Goal: Task Accomplishment & Management: Use online tool/utility

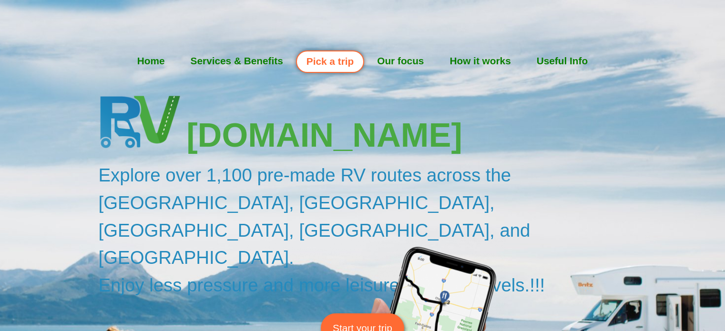
scroll to position [189, 0]
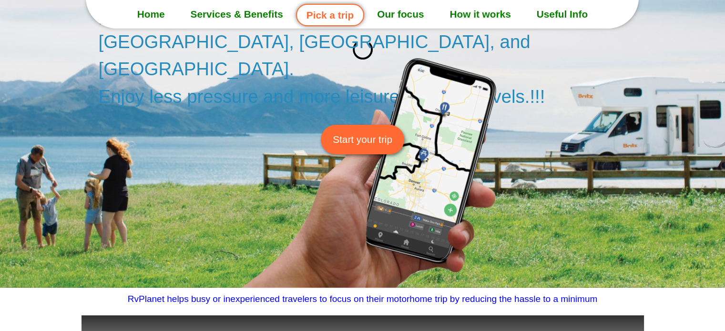
click at [354, 132] on span "Start your trip" at bounding box center [363, 139] width 60 height 15
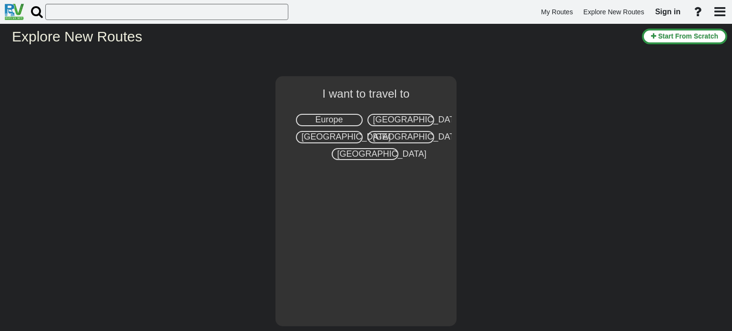
drag, startPoint x: 391, startPoint y: 76, endPoint x: 402, endPoint y: 114, distance: 40.0
click at [402, 114] on div "I want to travel to [GEOGRAPHIC_DATA] [GEOGRAPHIC_DATA] [GEOGRAPHIC_DATA]" at bounding box center [366, 190] width 732 height 281
click at [402, 114] on div "[GEOGRAPHIC_DATA]" at bounding box center [400, 120] width 67 height 12
select select "number:2"
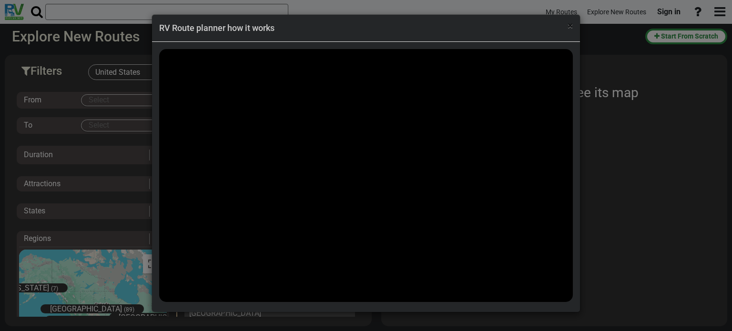
click at [569, 24] on span "×" at bounding box center [570, 25] width 5 height 11
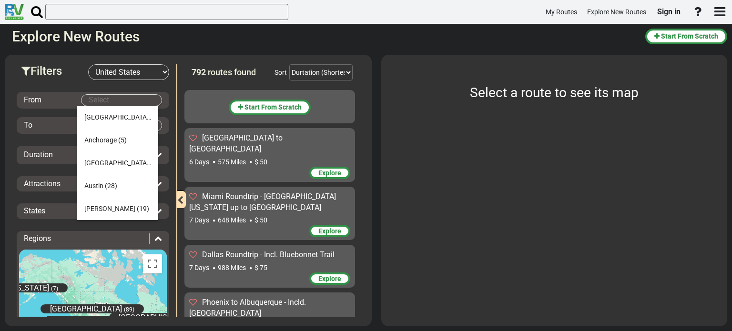
click at [116, 101] on body "My Routes Explore New Routes Sign in ×" at bounding box center [366, 165] width 732 height 331
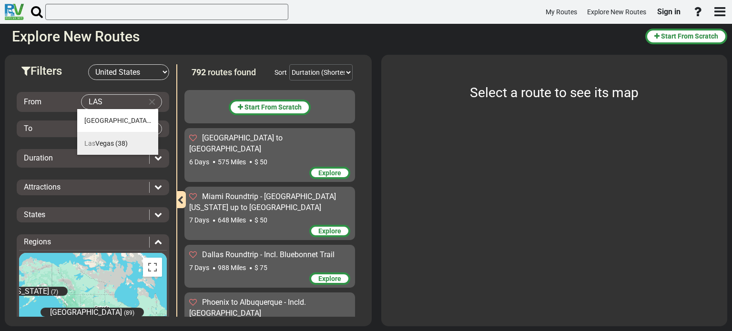
click at [116, 138] on li "[GEOGRAPHIC_DATA] (38)" at bounding box center [117, 143] width 81 height 23
type input "[GEOGRAPHIC_DATA]"
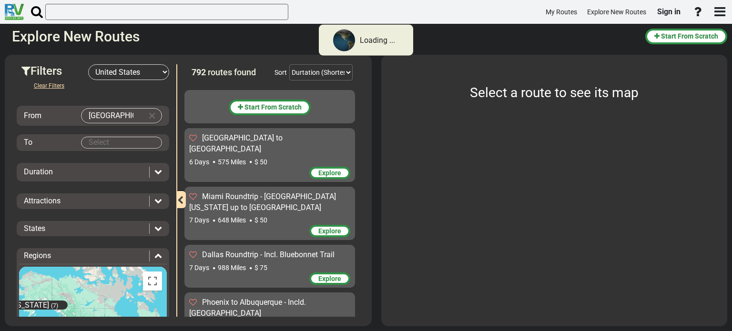
click at [99, 137] on md-autocomplete-wrap at bounding box center [121, 143] width 81 height 12
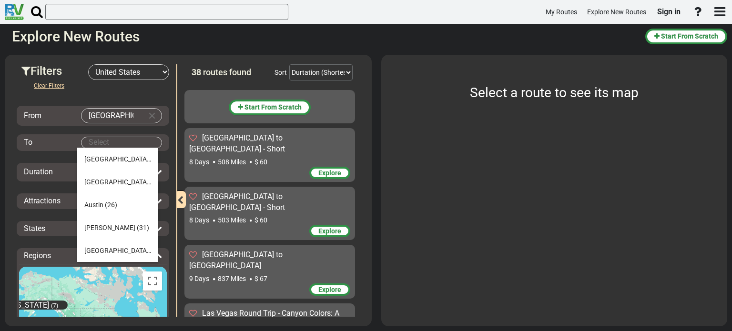
click at [97, 145] on body "My Routes Explore New Routes Sign in ×" at bounding box center [366, 165] width 732 height 331
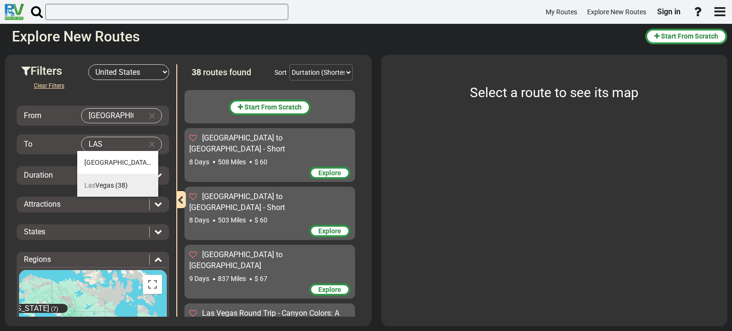
click at [113, 188] on span "[GEOGRAPHIC_DATA]" at bounding box center [99, 186] width 30 height 8
type input "[GEOGRAPHIC_DATA]"
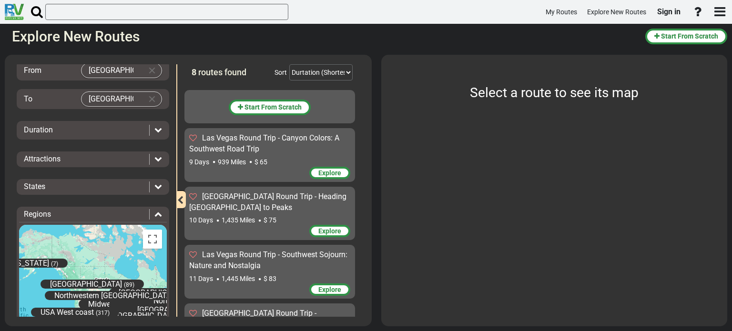
scroll to position [53, 0]
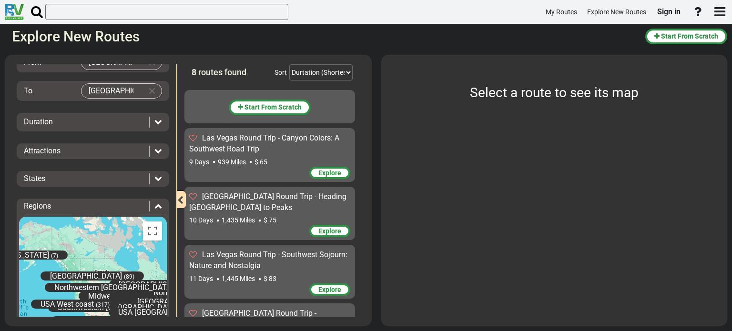
click at [159, 131] on div "Clear Filters From [GEOGRAPHIC_DATA] To [GEOGRAPHIC_DATA] Duration Attractions" at bounding box center [93, 199] width 153 height 344
click at [154, 127] on div "Duration" at bounding box center [93, 122] width 153 height 19
click at [154, 125] on div at bounding box center [155, 122] width 13 height 11
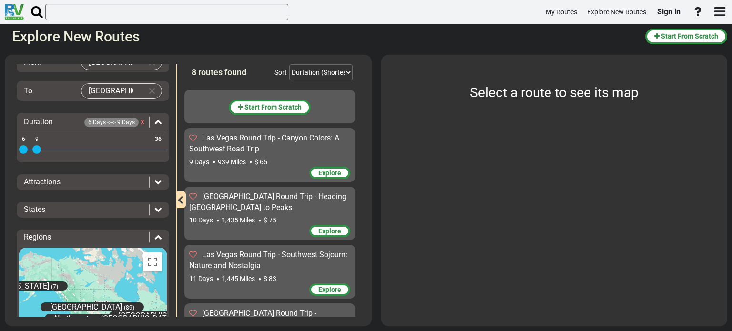
drag, startPoint x: 158, startPoint y: 146, endPoint x: 39, endPoint y: 141, distance: 119.3
click at [39, 150] on div "6 36 6 9 6 - 8" at bounding box center [93, 151] width 148 height 2
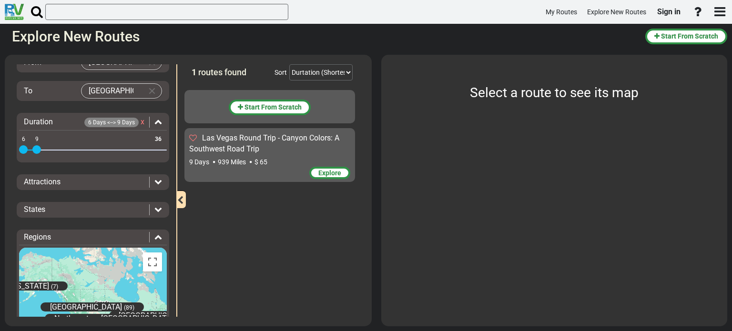
click at [161, 166] on div "Clear Filters From [GEOGRAPHIC_DATA] To [GEOGRAPHIC_DATA] Duration 6 Days <--> …" at bounding box center [93, 214] width 153 height 375
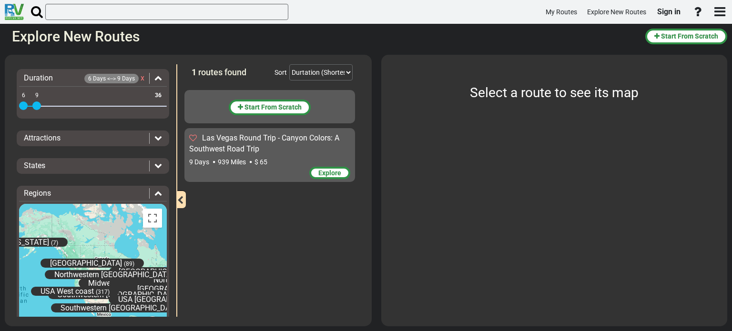
scroll to position [137, 0]
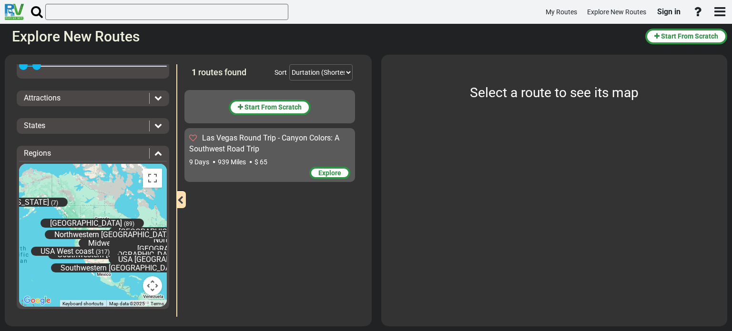
click at [122, 142] on div "Clear Filters From [GEOGRAPHIC_DATA] To [GEOGRAPHIC_DATA] Duration 6 Days <--> …" at bounding box center [93, 130] width 153 height 375
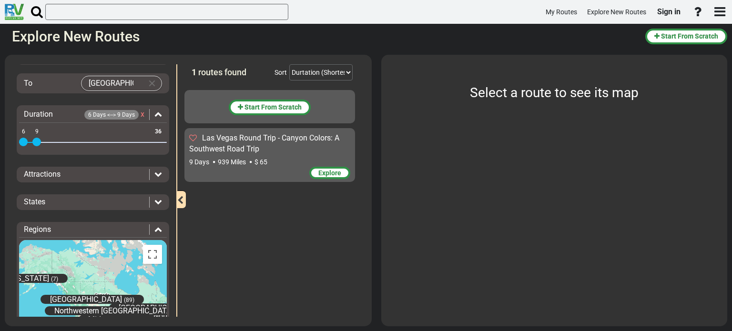
scroll to position [61, 0]
click at [156, 171] on icon at bounding box center [158, 175] width 8 height 8
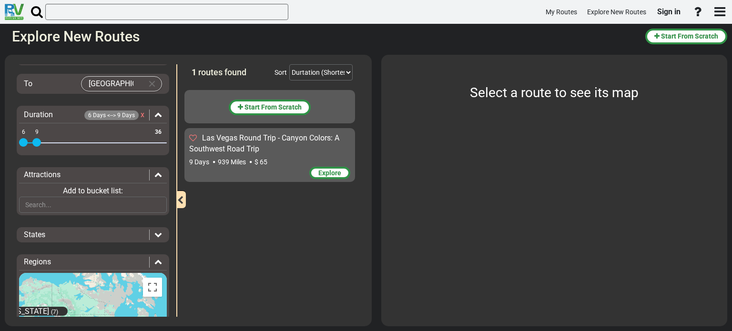
click at [156, 171] on icon at bounding box center [158, 175] width 8 height 8
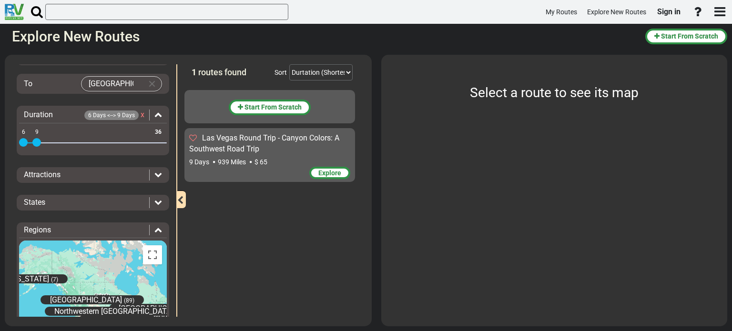
scroll to position [137, 0]
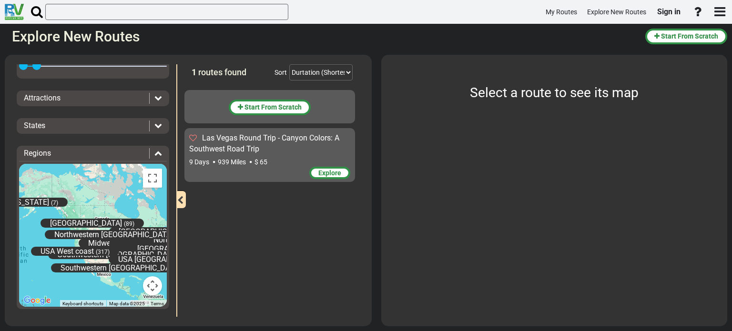
click at [154, 98] on icon at bounding box center [158, 98] width 8 height 8
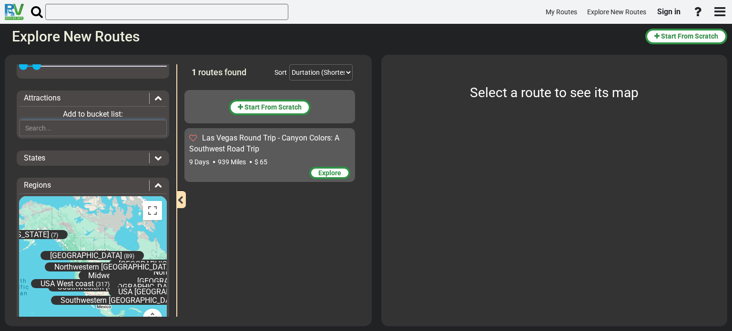
click at [89, 131] on input "text" at bounding box center [93, 128] width 148 height 16
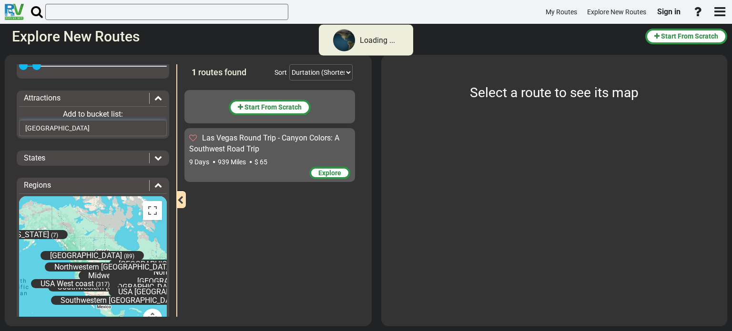
type input "[GEOGRAPHIC_DATA]"
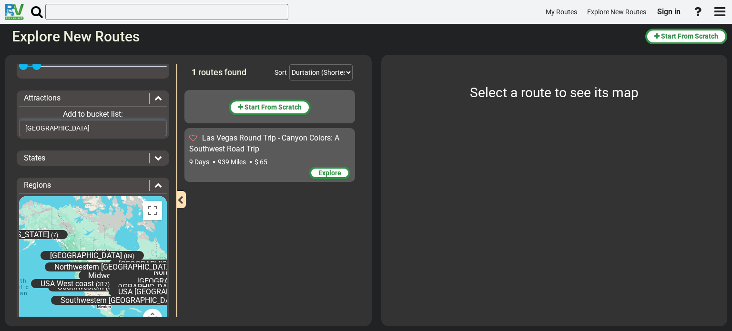
click at [107, 129] on input "[GEOGRAPHIC_DATA]" at bounding box center [93, 128] width 148 height 16
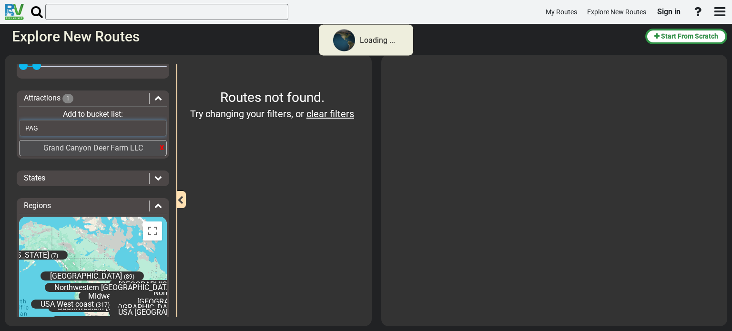
type input "PAGE"
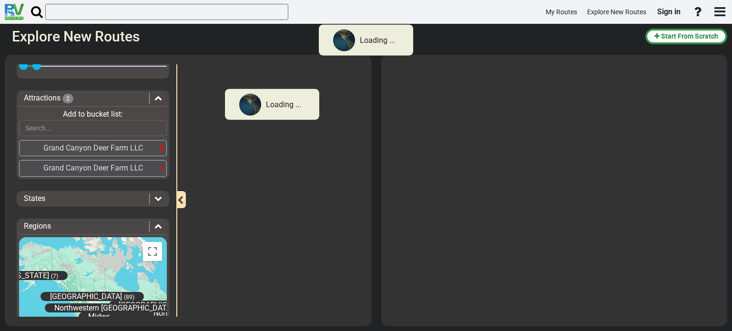
click at [160, 166] on div "x" at bounding box center [162, 167] width 4 height 12
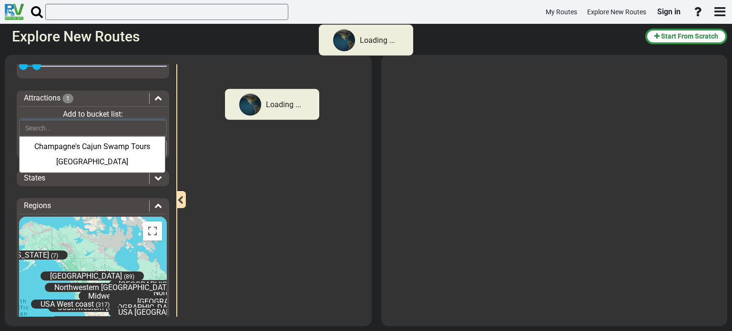
click at [85, 130] on input "text" at bounding box center [93, 128] width 148 height 16
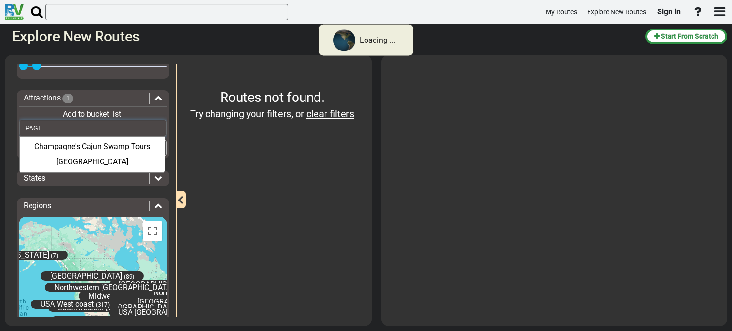
scroll to position [189, 0]
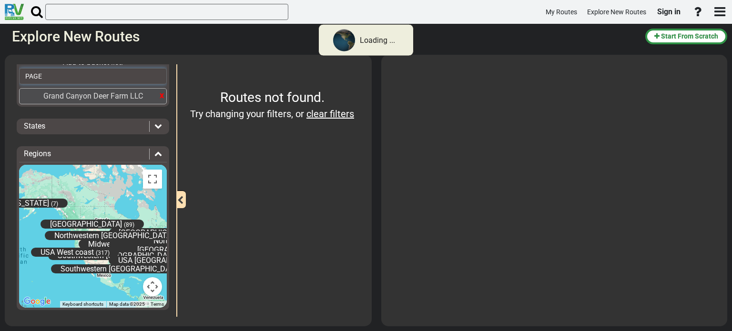
click at [69, 74] on input "PAGE" at bounding box center [93, 76] width 148 height 16
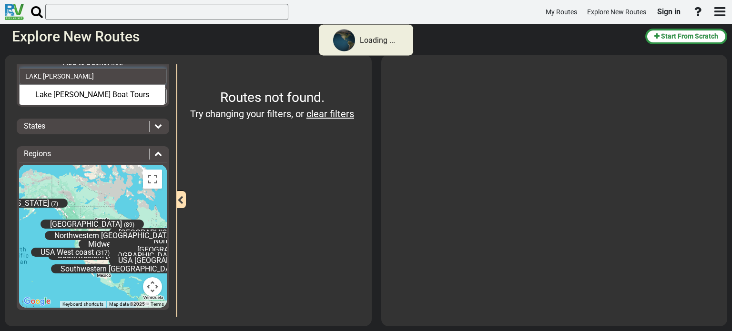
scroll to position [0, 0]
type input "LAKE [PERSON_NAME]"
click at [93, 97] on div "Lake [PERSON_NAME] Boat Tours" at bounding box center [92, 95] width 136 height 16
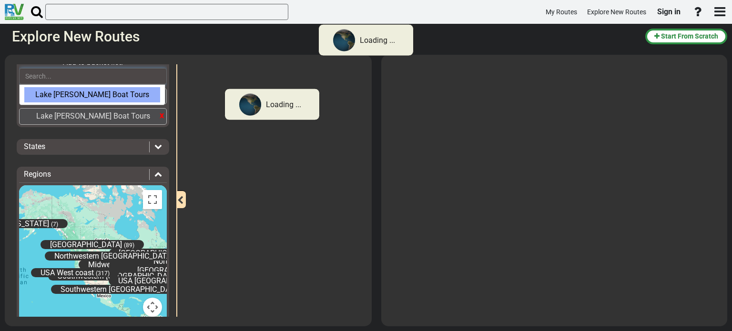
click at [84, 74] on input "text" at bounding box center [93, 76] width 148 height 16
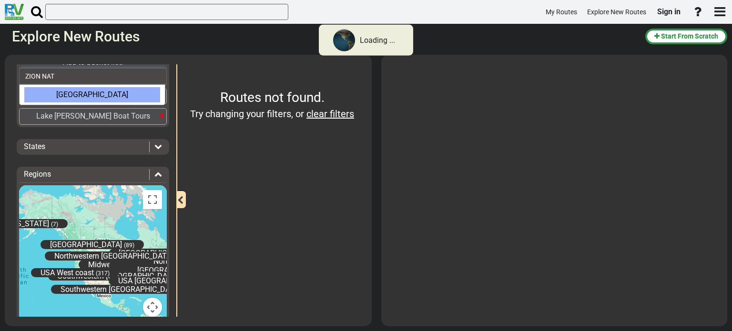
type input "ZION NAT"
click at [80, 89] on div "[GEOGRAPHIC_DATA]" at bounding box center [92, 95] width 136 height 16
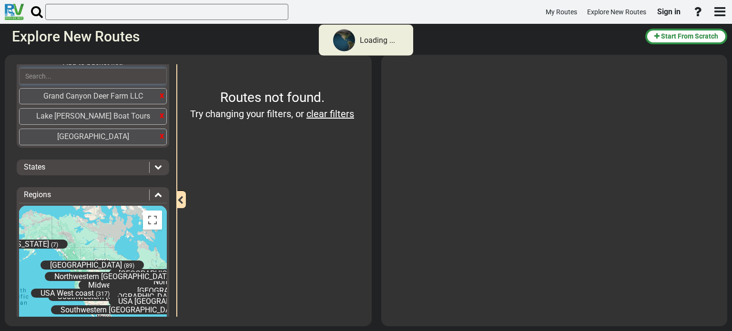
click at [68, 72] on input "text" at bounding box center [93, 76] width 148 height 16
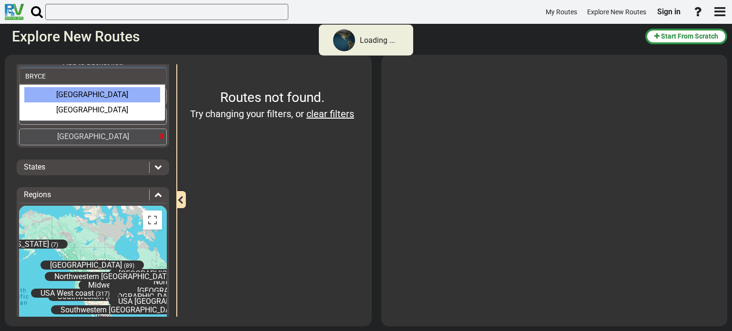
type input "BRYCE"
click at [70, 91] on div "[GEOGRAPHIC_DATA]" at bounding box center [92, 95] width 136 height 16
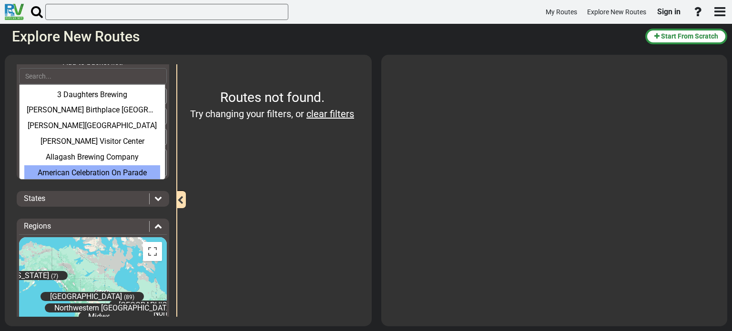
scroll to position [261, 0]
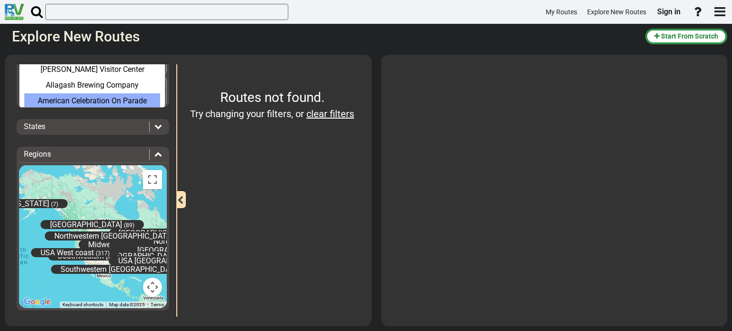
click at [132, 112] on div "Clear Filters From [GEOGRAPHIC_DATA] To [GEOGRAPHIC_DATA] Duration 6 Days <--> …" at bounding box center [93, 69] width 153 height 500
click at [164, 82] on div "Attractions 4 Add to bucket list: 3 Daughters Brewing [PERSON_NAME][GEOGRAPHIC_…" at bounding box center [93, 37] width 153 height 141
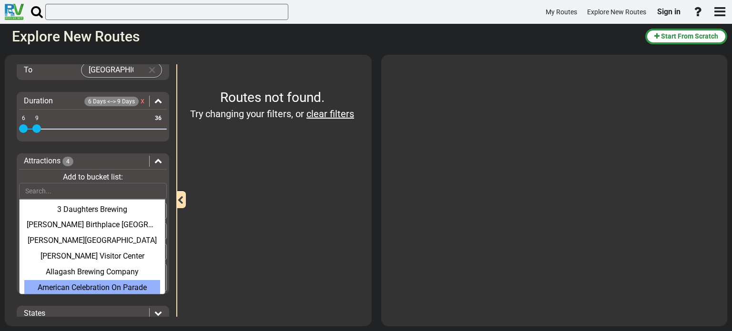
scroll to position [0, 0]
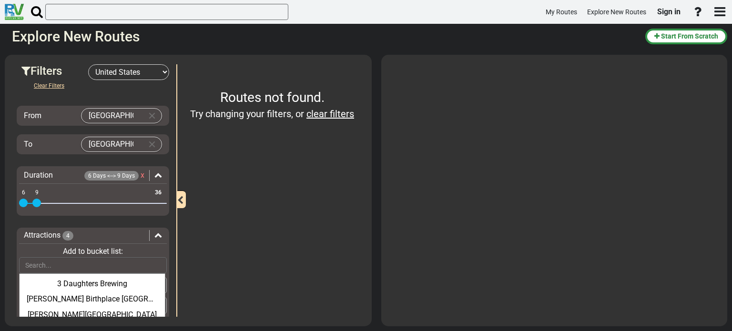
click at [158, 235] on icon at bounding box center [158, 235] width 8 height 8
click at [162, 238] on div "Attractions 4" at bounding box center [93, 235] width 148 height 11
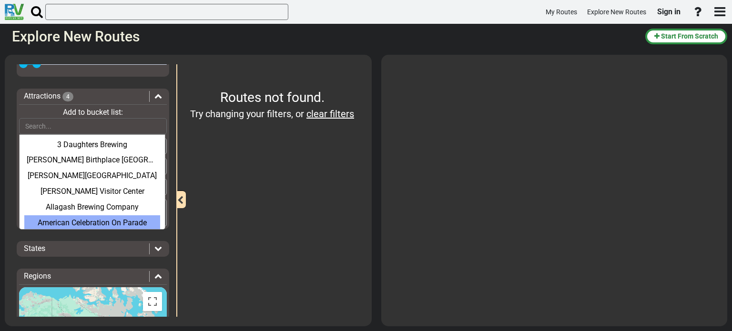
scroll to position [145, 0]
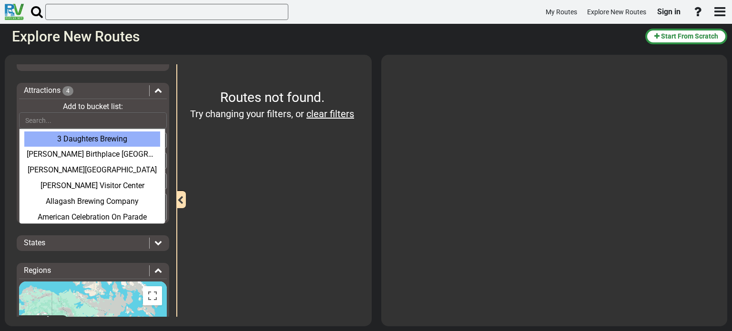
click at [93, 92] on div "Attractions 4" at bounding box center [86, 90] width 125 height 11
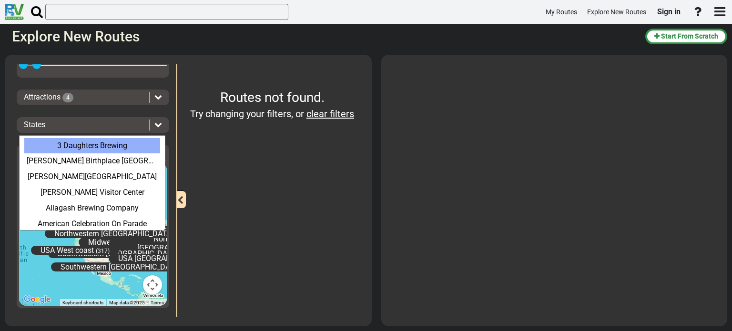
scroll to position [137, 0]
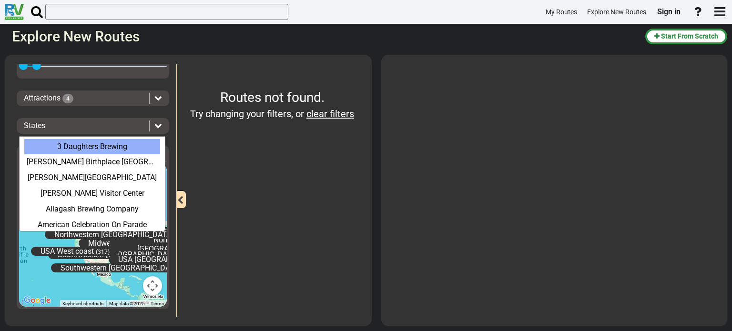
click at [109, 146] on div "3 Daughters Brewing" at bounding box center [92, 147] width 136 height 16
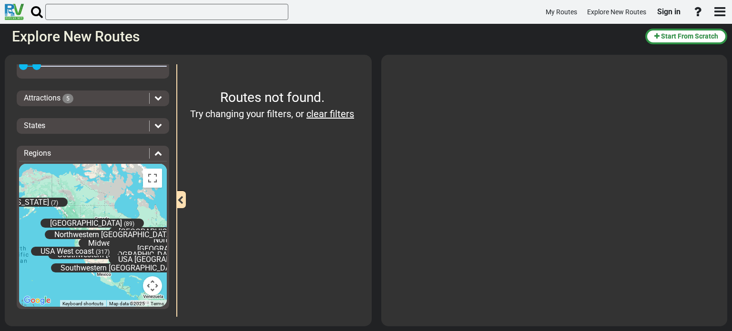
click at [158, 101] on div "Attractions 5" at bounding box center [93, 98] width 148 height 11
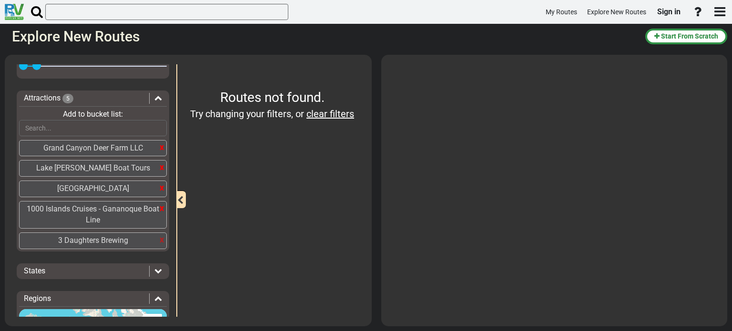
click at [160, 238] on div "x" at bounding box center [162, 240] width 4 height 12
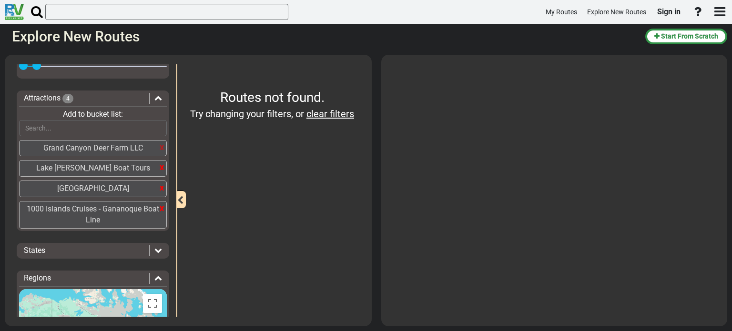
click at [160, 148] on div "x" at bounding box center [162, 147] width 4 height 12
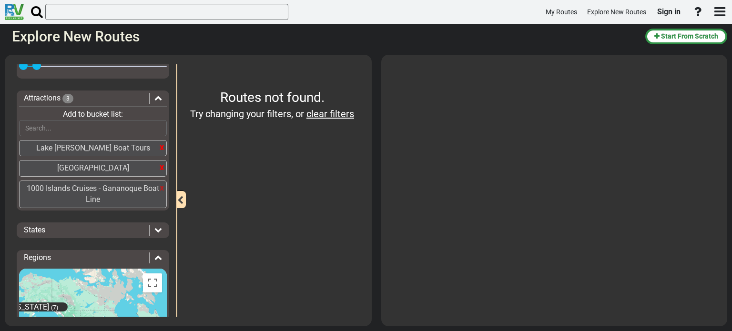
click at [160, 184] on div "x" at bounding box center [162, 188] width 4 height 12
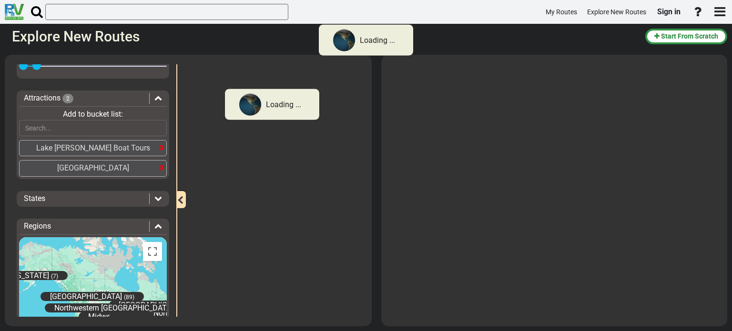
click at [157, 184] on div "Clear Filters From [GEOGRAPHIC_DATA] To [GEOGRAPHIC_DATA] Duration 6 Days <--> …" at bounding box center [93, 167] width 153 height 448
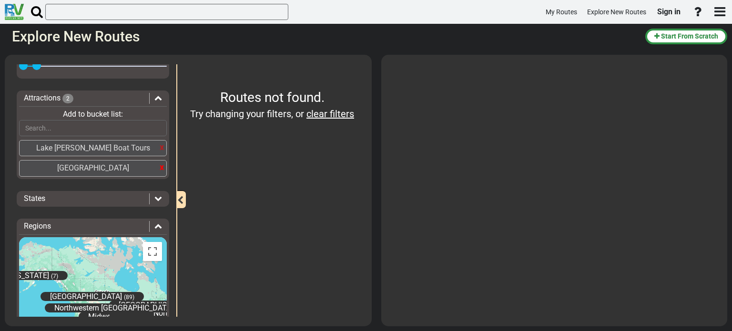
click at [160, 144] on div "x" at bounding box center [162, 147] width 4 height 12
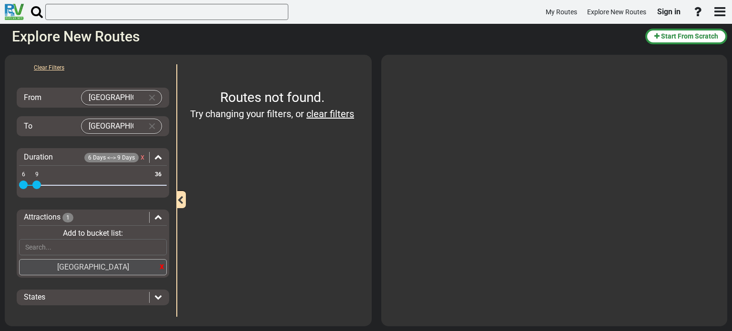
scroll to position [0, 0]
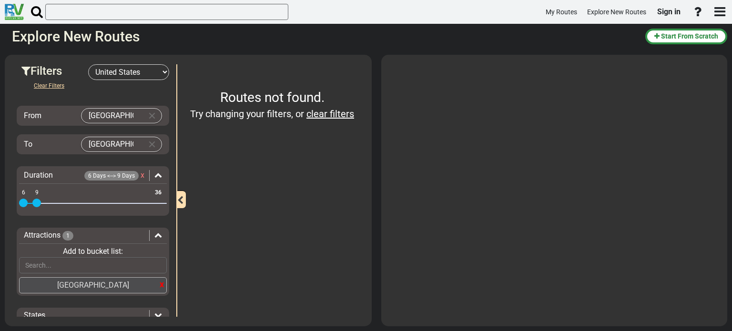
click at [114, 94] on div "Clear Filters From [GEOGRAPHIC_DATA] To [GEOGRAPHIC_DATA] Duration 6 Days <--> …" at bounding box center [93, 294] width 153 height 428
click at [160, 280] on div "x" at bounding box center [162, 284] width 4 height 12
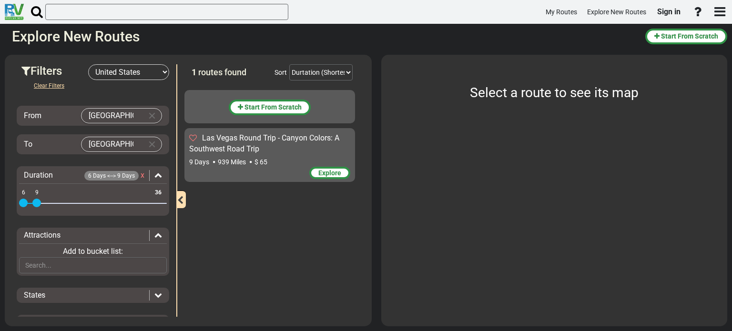
click at [263, 141] on span "Las Vegas Round Trip - Canyon Colors: A Southwest Road Trip" at bounding box center [264, 143] width 150 height 20
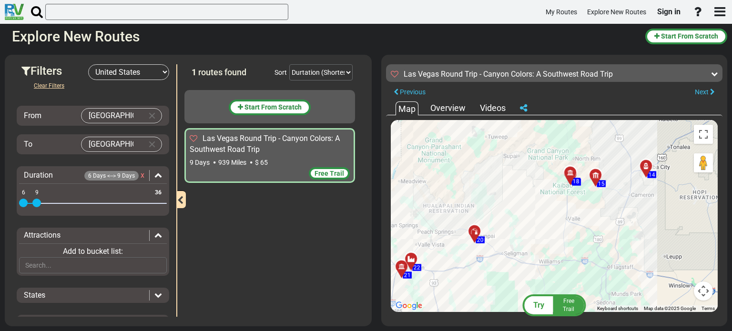
drag, startPoint x: 608, startPoint y: 203, endPoint x: 501, endPoint y: 122, distance: 133.9
click at [501, 122] on div "To activate drag with keyboard, press Alt + Enter. Once in keyboard drag state,…" at bounding box center [554, 216] width 327 height 192
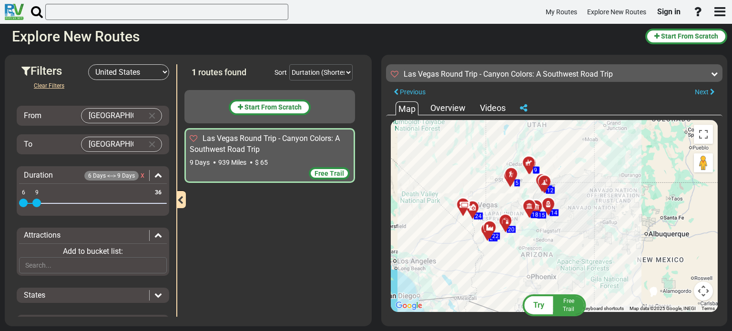
click at [264, 169] on div "Free Trail" at bounding box center [270, 174] width 160 height 14
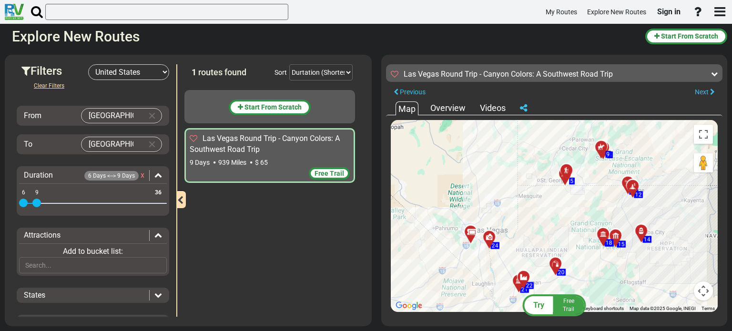
click at [566, 304] on span "Free Trail" at bounding box center [568, 305] width 11 height 15
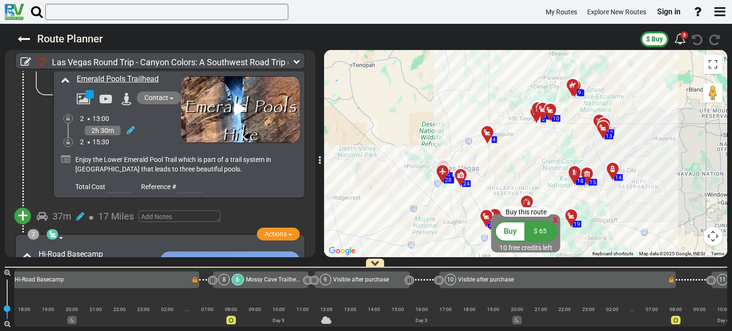
scroll to position [0, 709]
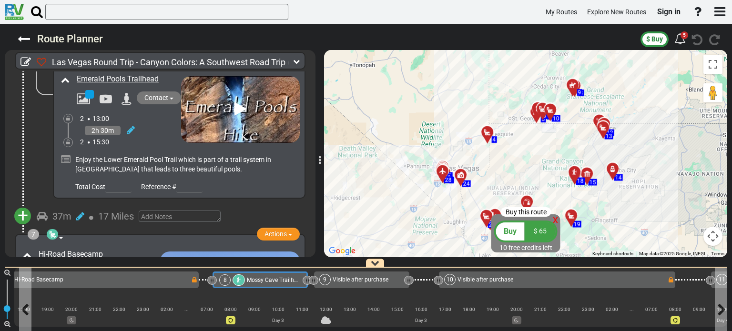
click at [261, 278] on span "Mossy Cave Trailhead" at bounding box center [275, 280] width 57 height 7
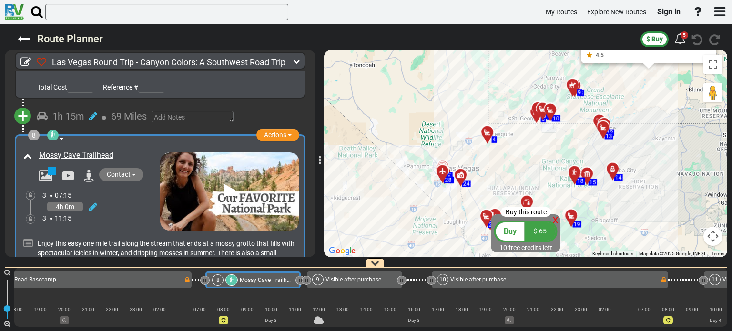
scroll to position [0, 717]
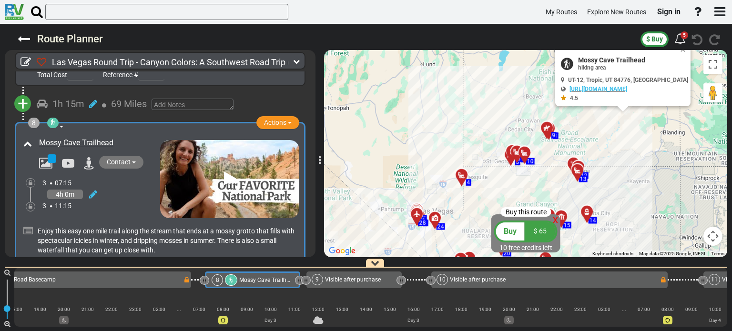
click at [358, 276] on div "Visible after purchase" at bounding box center [353, 279] width 56 height 11
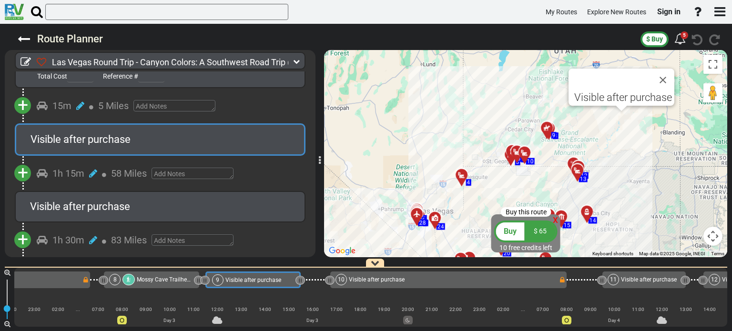
scroll to position [0, 818]
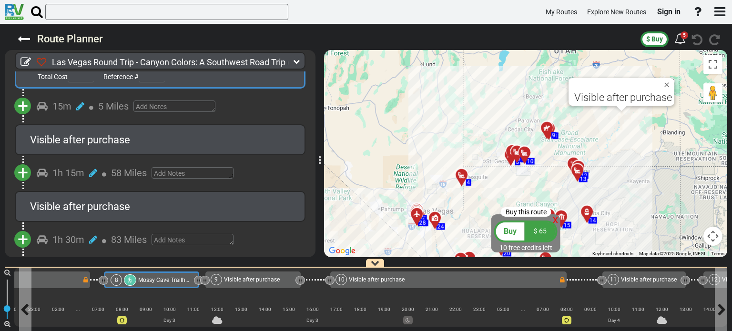
click at [156, 281] on span "Mossy Cave Trailhead" at bounding box center [166, 280] width 57 height 7
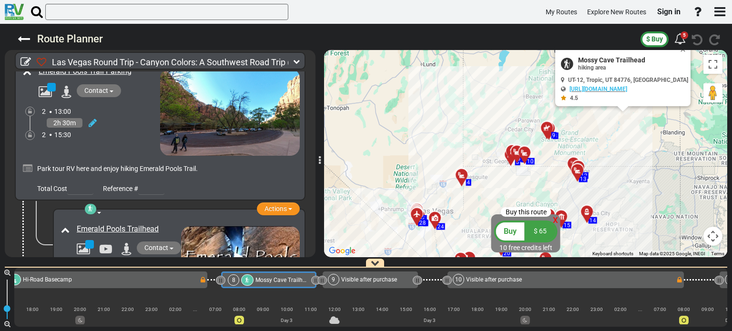
scroll to position [927, 0]
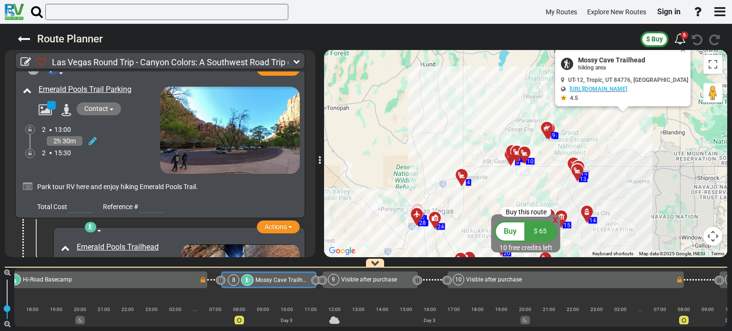
click at [549, 129] on div at bounding box center [550, 131] width 16 height 15
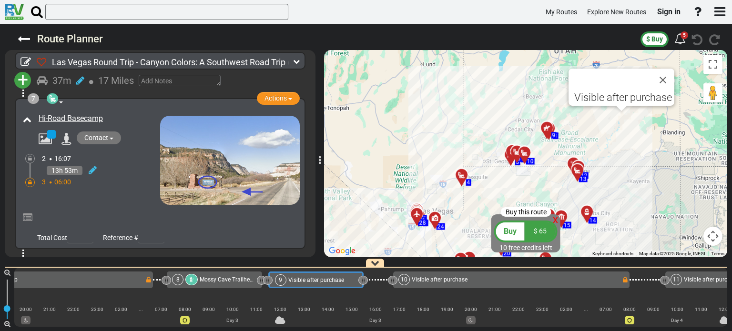
scroll to position [0, 0]
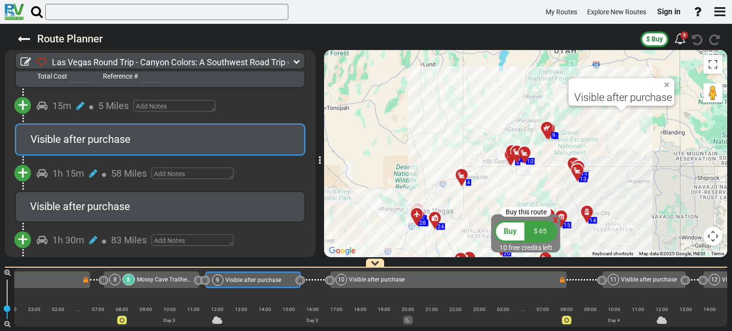
click at [579, 169] on icon at bounding box center [578, 171] width 10 height 8
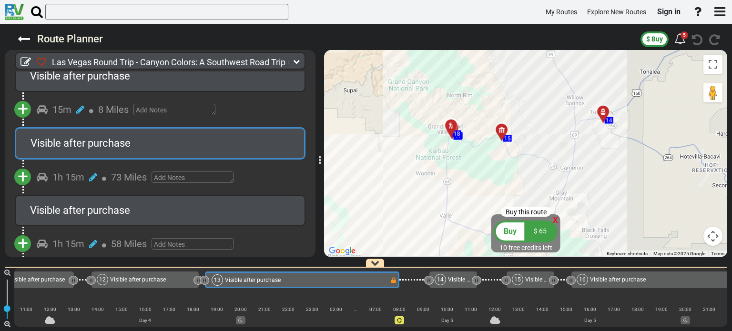
drag, startPoint x: 620, startPoint y: 202, endPoint x: 489, endPoint y: -25, distance: 261.3
click at [489, 0] on html "My Routes Explore New Routes Sign in ×" at bounding box center [366, 165] width 732 height 331
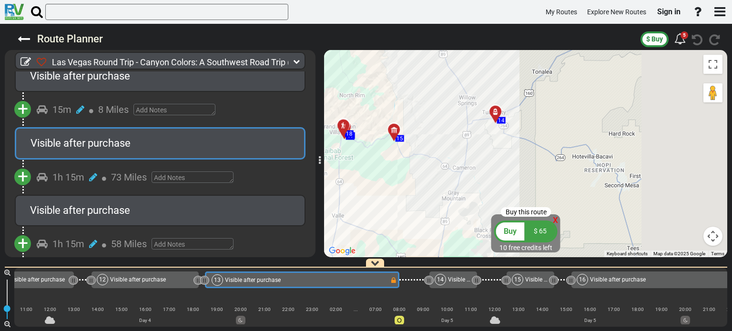
drag, startPoint x: 625, startPoint y: 162, endPoint x: 519, endPoint y: 184, distance: 109.2
click at [519, 184] on div "To activate drag with keyboard, press Alt + Enter. Once in keyboard drag state,…" at bounding box center [525, 153] width 403 height 207
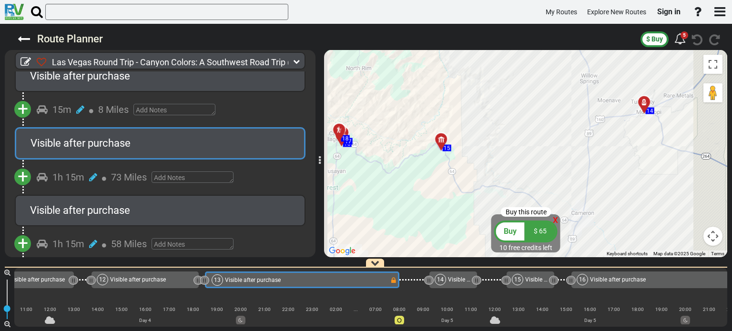
drag, startPoint x: 427, startPoint y: 146, endPoint x: 536, endPoint y: 114, distance: 113.4
click at [536, 114] on div "To activate drag with keyboard, press Alt + Enter. Once in keyboard drag state,…" at bounding box center [525, 153] width 403 height 207
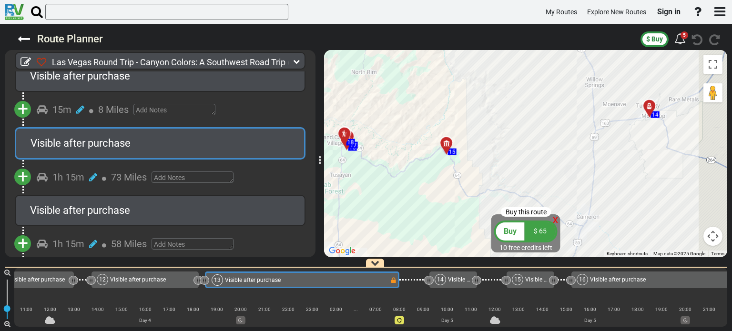
click at [448, 145] on div at bounding box center [450, 147] width 16 height 15
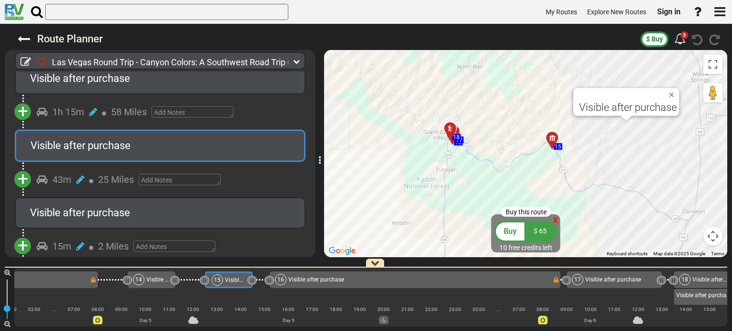
drag, startPoint x: 417, startPoint y: 182, endPoint x: 524, endPoint y: 178, distance: 106.8
click at [524, 178] on div "To activate drag with keyboard, press Alt + Enter. Once in keyboard drag state,…" at bounding box center [525, 153] width 403 height 207
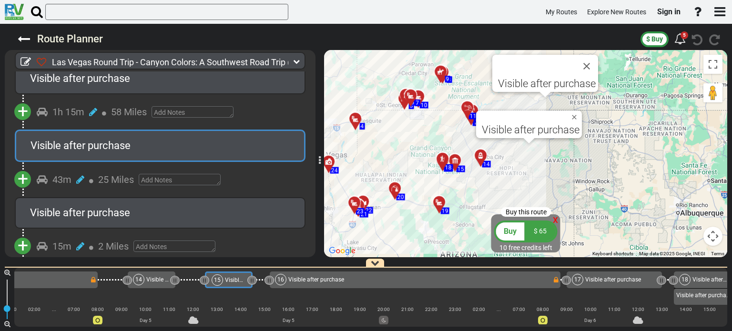
click at [407, 203] on div "To activate drag with keyboard, press Alt + Enter. Once in keyboard drag state,…" at bounding box center [525, 153] width 403 height 207
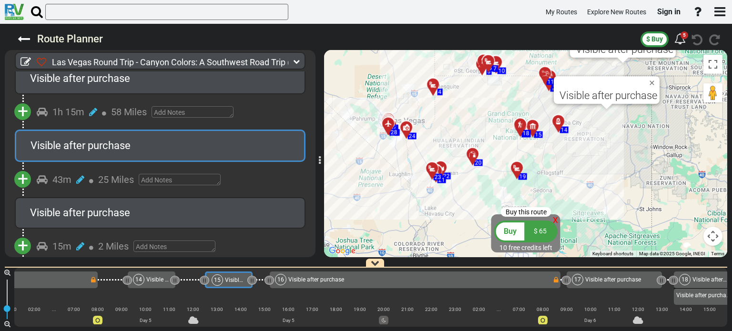
drag, startPoint x: 394, startPoint y: 225, endPoint x: 472, endPoint y: 190, distance: 85.3
click at [472, 190] on div "To activate drag with keyboard, press Alt + Enter. Once in keyboard drag state,…" at bounding box center [525, 153] width 403 height 207
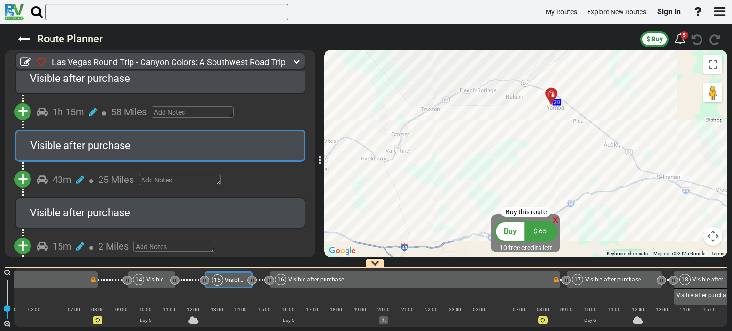
drag, startPoint x: 633, startPoint y: 179, endPoint x: 508, endPoint y: 142, distance: 130.0
click at [508, 142] on div "To activate drag with keyboard, press Alt + Enter. Once in keyboard drag state,…" at bounding box center [525, 153] width 403 height 207
click at [553, 97] on div at bounding box center [554, 96] width 16 height 15
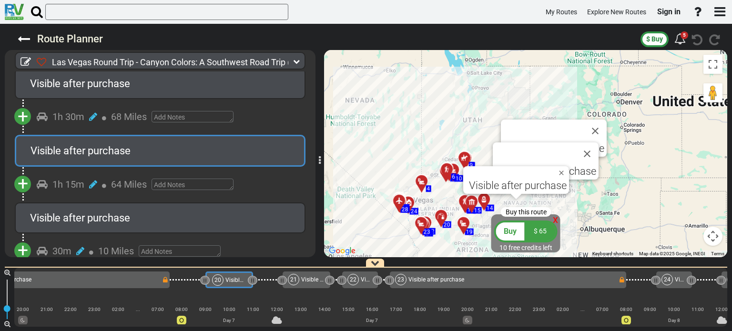
click at [557, 221] on span "x" at bounding box center [555, 220] width 5 height 12
drag, startPoint x: 481, startPoint y: 325, endPoint x: 386, endPoint y: 316, distance: 96.2
click at [386, 316] on div "1 [GEOGRAPHIC_DATA] - [GEOGRAPHIC_DATA]" at bounding box center [370, 297] width 713 height 59
click at [376, 327] on div "1 [GEOGRAPHIC_DATA] - [GEOGRAPHIC_DATA]" at bounding box center [370, 297] width 713 height 59
